Goal: Task Accomplishment & Management: Manage account settings

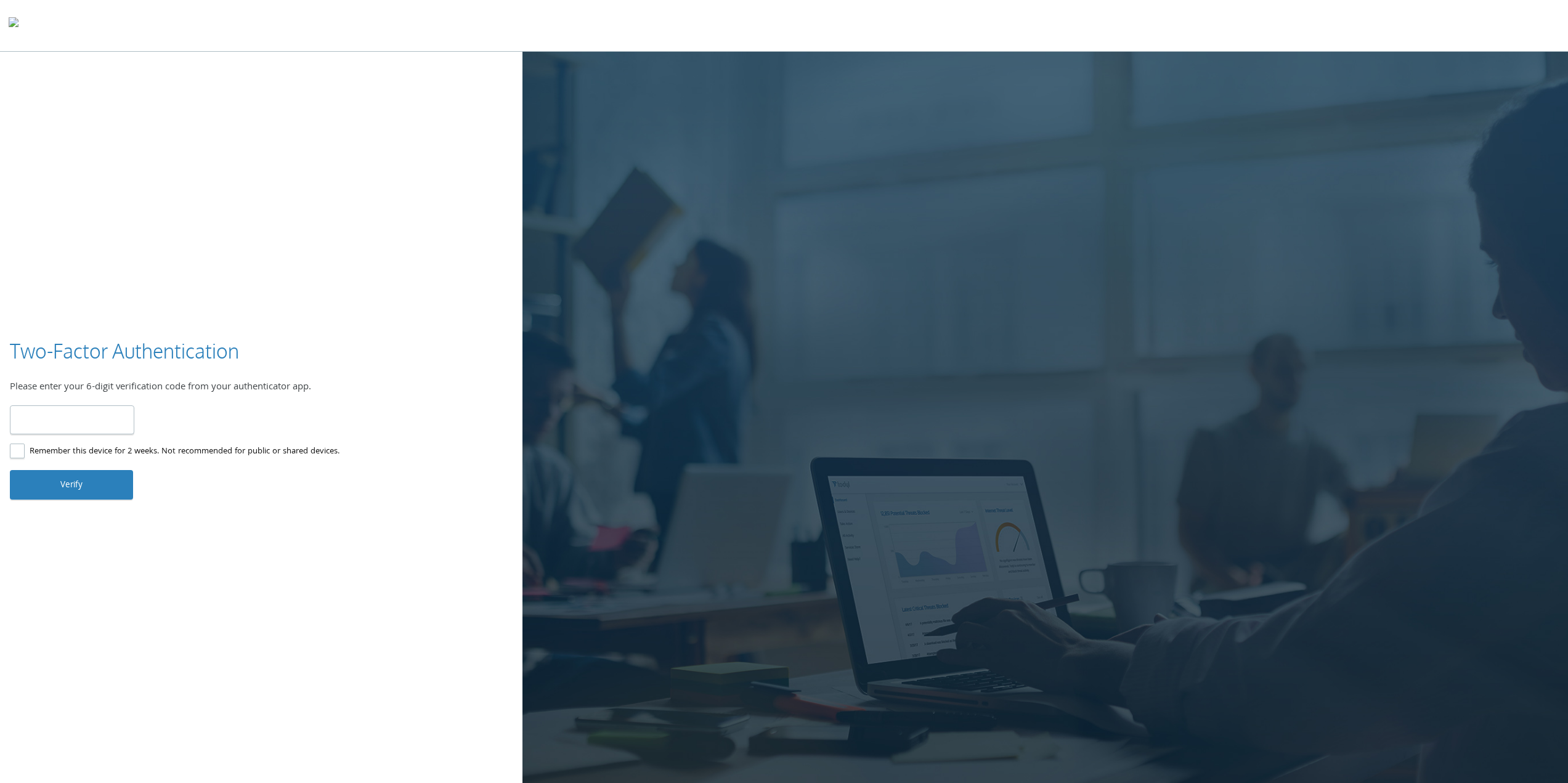
click at [18, 27] on img at bounding box center [14, 24] width 10 height 24
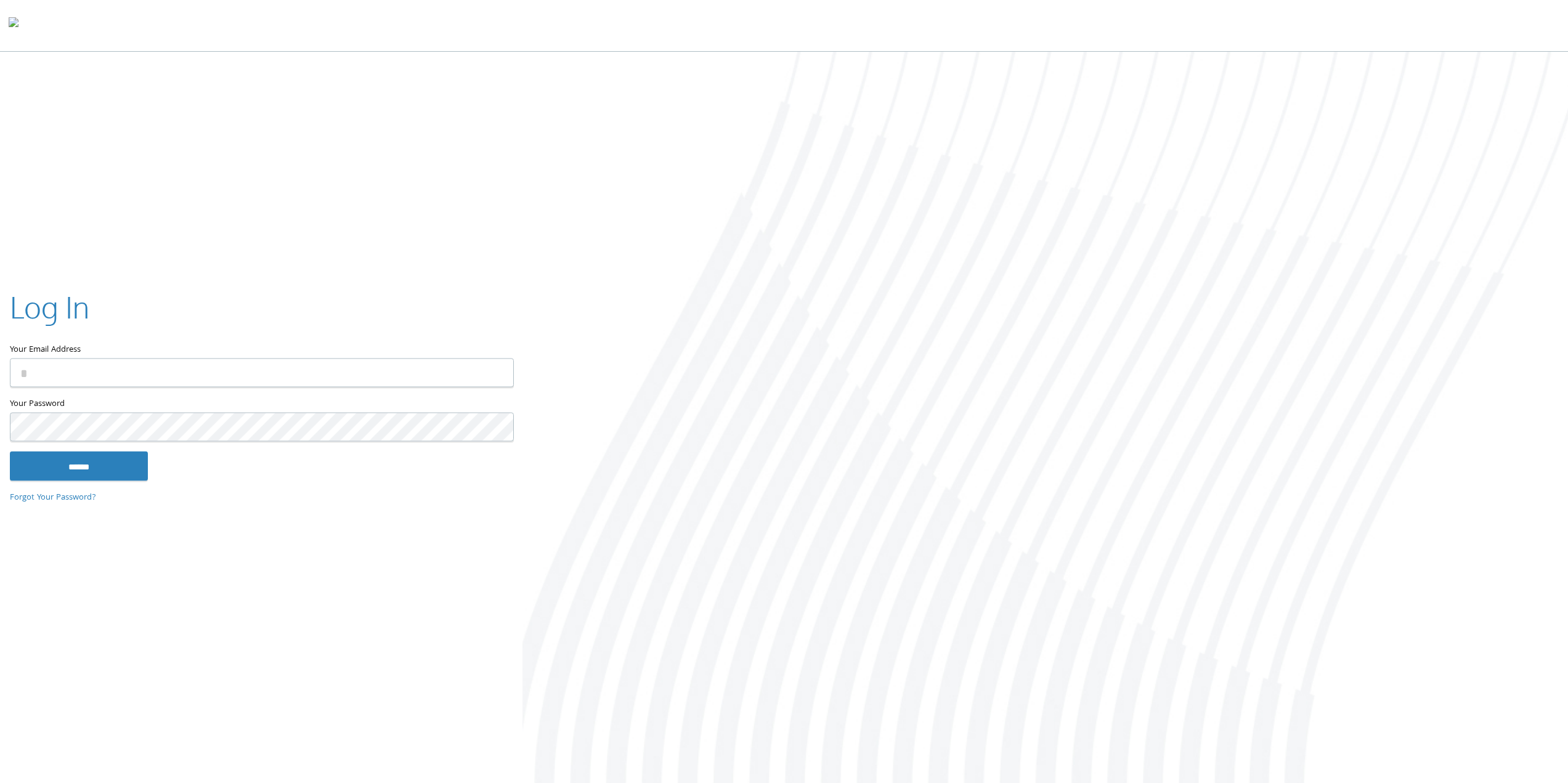
click at [84, 364] on input "Your Email Address" at bounding box center [261, 373] width 504 height 29
type input "**********"
click at [82, 468] on input "******" at bounding box center [79, 465] width 138 height 30
